Goal: Transaction & Acquisition: Purchase product/service

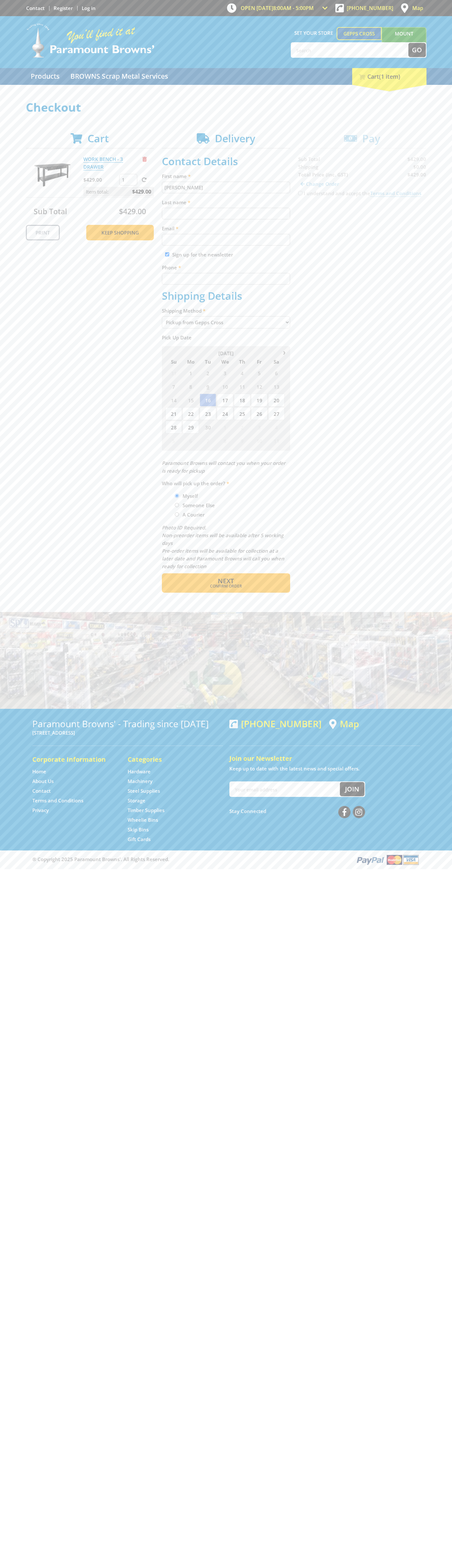
type input "[PERSON_NAME]"
type input "[EMAIL_ADDRESS][DOMAIN_NAME]"
type input "0293744000"
click at [226, 581] on span "Next" at bounding box center [226, 581] width 16 height 9
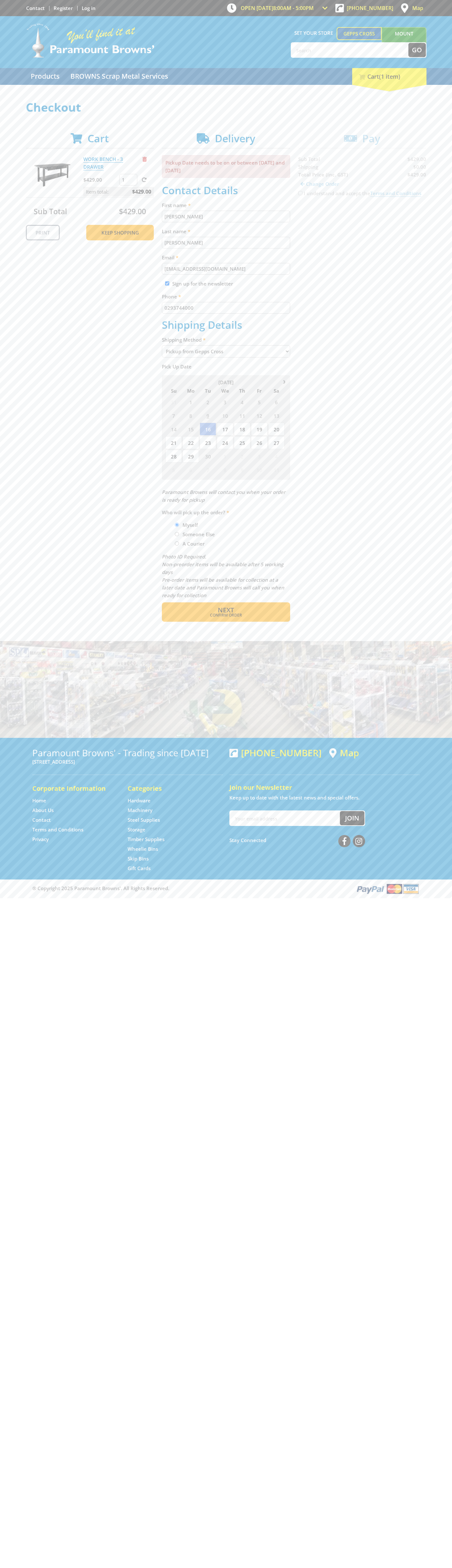
type input "[PERSON_NAME]"
click at [226, 615] on span "Confirm order" at bounding box center [225, 615] width 100 height 4
click at [226, 610] on span "Next" at bounding box center [226, 610] width 16 height 9
